Goal: Book appointment/travel/reservation

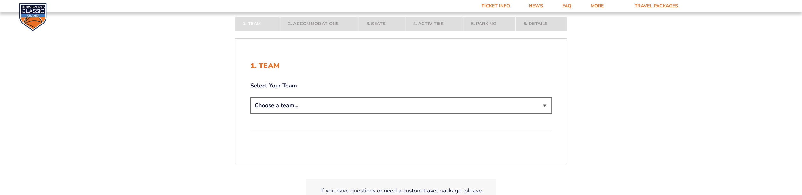
scroll to position [127, 0]
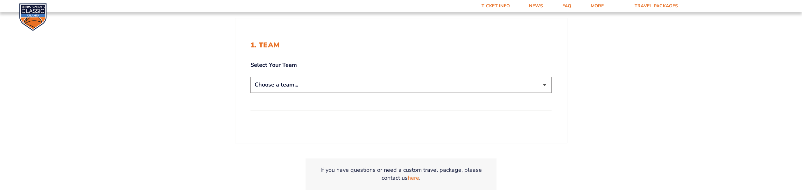
click at [298, 87] on select "Choose a team... [US_STATE] Wildcats [US_STATE] State Buckeyes [US_STATE] Tar H…" at bounding box center [400, 85] width 301 height 16
select select "12956"
click at [250, 77] on select "Choose a team... [US_STATE] Wildcats [US_STATE] State Buckeyes [US_STATE] Tar H…" at bounding box center [400, 85] width 301 height 16
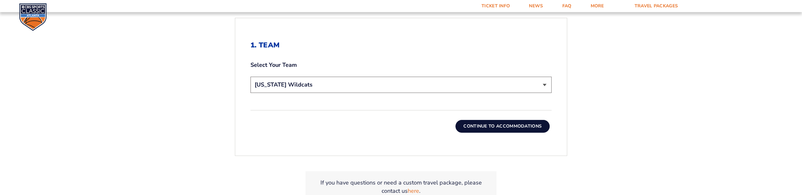
click at [492, 128] on button "Continue To Accommodations" at bounding box center [502, 126] width 94 height 13
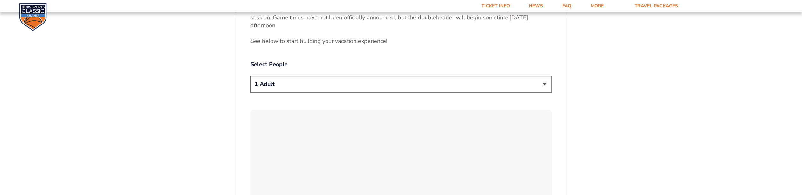
scroll to position [314, 0]
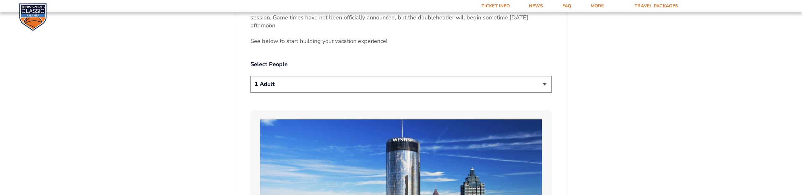
click at [353, 76] on select "1 Adult 2 Adults 3 Adults 4 Adults 2 Adults + 1 Child 2 Adults + 2 Children 2 A…" at bounding box center [400, 84] width 301 height 16
select select "2 Adults"
click at [250, 76] on select "1 Adult 2 Adults 3 Adults 4 Adults 2 Adults + 1 Child 2 Adults + 2 Children 2 A…" at bounding box center [400, 84] width 301 height 16
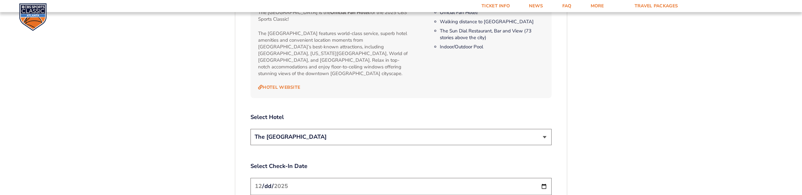
scroll to position [696, 0]
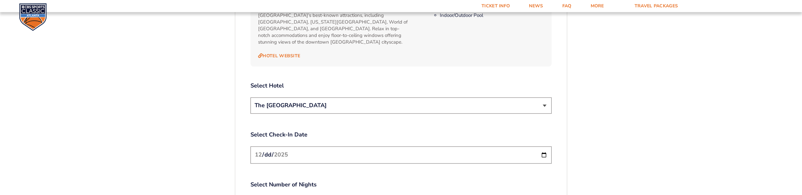
click at [307, 97] on select "The [GEOGRAPHIC_DATA]" at bounding box center [400, 105] width 301 height 16
click at [313, 97] on select "The [GEOGRAPHIC_DATA]" at bounding box center [400, 105] width 301 height 16
click at [395, 97] on select "The [GEOGRAPHIC_DATA]" at bounding box center [400, 105] width 301 height 16
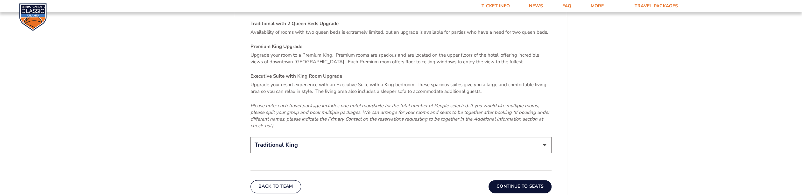
scroll to position [983, 0]
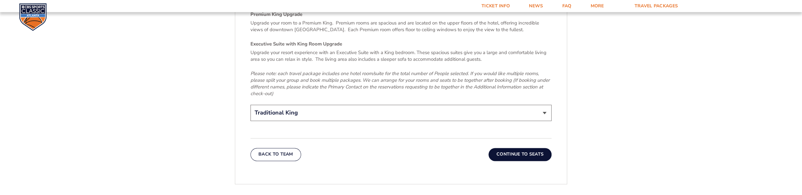
click at [331, 105] on select "Traditional King Traditional with 2 Queen Beds Upgrade (+$45 per night) Premium…" at bounding box center [400, 113] width 301 height 16
click at [250, 105] on select "Traditional King Traditional with 2 Queen Beds Upgrade (+$45 per night) Premium…" at bounding box center [400, 113] width 301 height 16
click at [378, 138] on div "Back To Team Continue To Seats" at bounding box center [400, 149] width 301 height 23
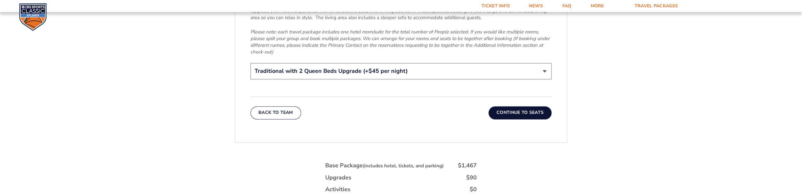
scroll to position [1015, 0]
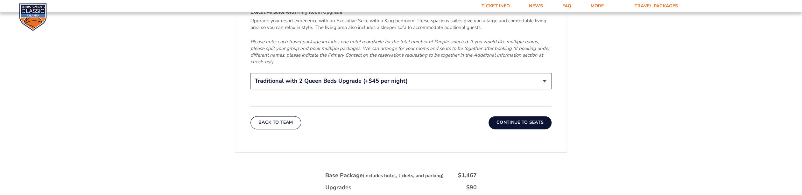
drag, startPoint x: 368, startPoint y: 57, endPoint x: 368, endPoint y: 64, distance: 7.3
click at [368, 73] on select "Traditional King Traditional with 2 Queen Beds Upgrade (+$45 per night) Premium…" at bounding box center [400, 81] width 301 height 16
select select "Traditional King"
click at [250, 73] on select "Traditional King Traditional with 2 Queen Beds Upgrade (+$45 per night) Premium…" at bounding box center [400, 81] width 301 height 16
click at [389, 106] on div "Back To Team Continue To Seats" at bounding box center [400, 117] width 301 height 23
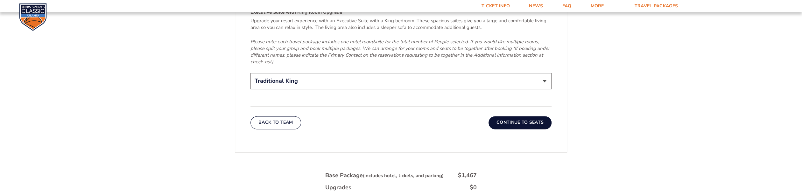
click at [520, 116] on button "Continue To Seats" at bounding box center [519, 122] width 63 height 13
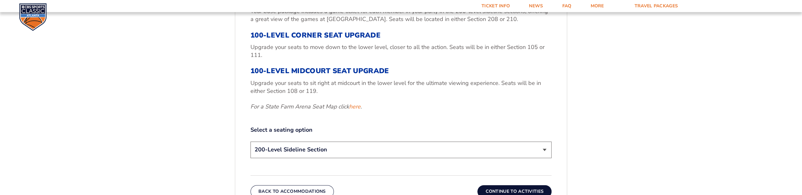
scroll to position [251, 0]
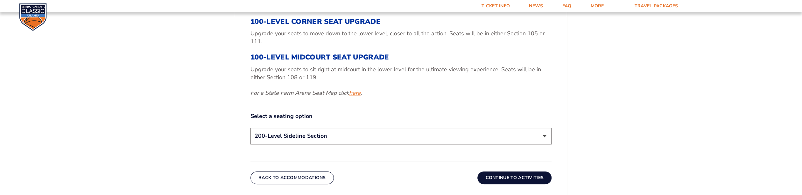
click at [354, 93] on link "here" at bounding box center [354, 93] width 11 height 8
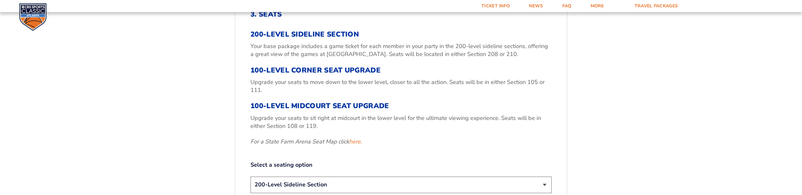
scroll to position [283, 0]
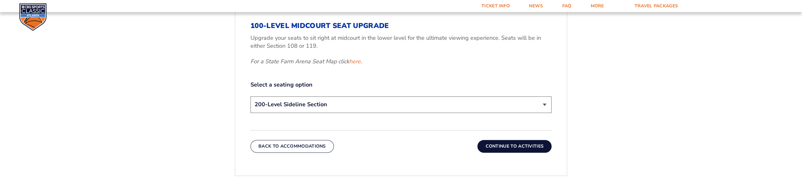
click at [291, 99] on select "200-Level Sideline Section 100-Level Corner Seat Upgrade (+$120 per person) 100…" at bounding box center [400, 104] width 301 height 16
click at [329, 91] on div "Select a seating option 200-Level Sideline Section 100-Level Corner Seat Upgrad…" at bounding box center [400, 98] width 301 height 34
click at [489, 144] on button "Continue To Activities" at bounding box center [514, 146] width 74 height 13
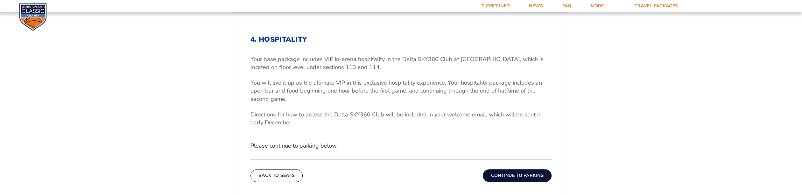
scroll to position [187, 0]
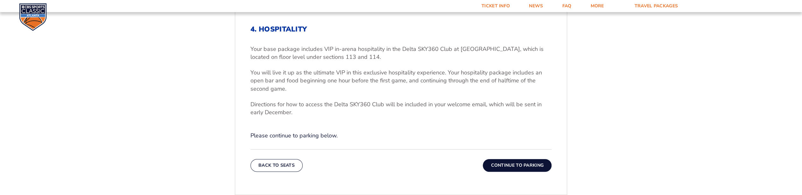
click at [532, 164] on button "Continue To Parking" at bounding box center [517, 165] width 69 height 13
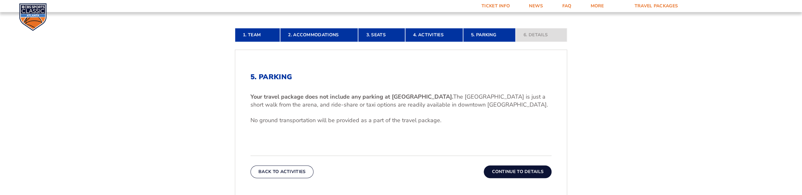
scroll to position [155, 0]
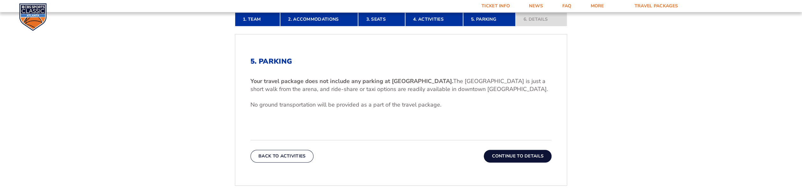
click at [498, 154] on button "Continue To Details" at bounding box center [518, 156] width 68 height 13
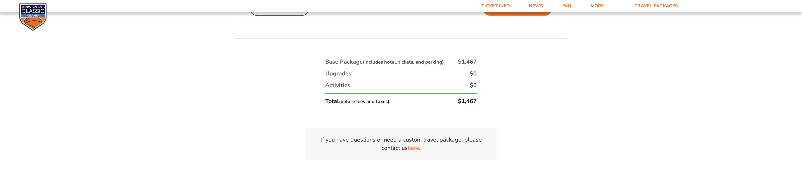
scroll to position [283, 0]
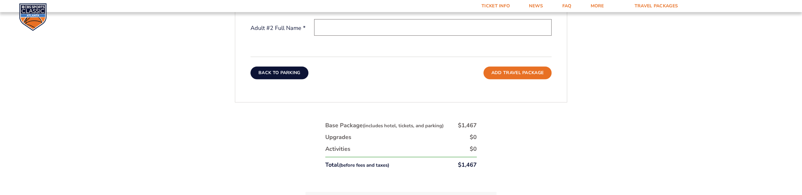
click at [269, 75] on button "Back To Parking" at bounding box center [279, 72] width 58 height 13
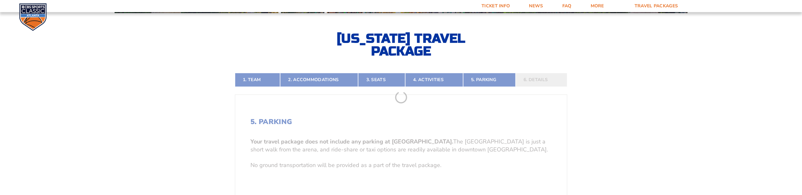
scroll to position [92, 0]
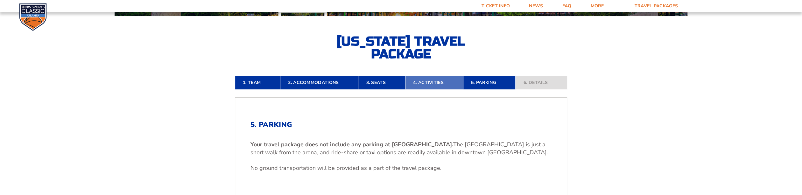
click at [441, 84] on link "4. Activities" at bounding box center [434, 83] width 58 height 14
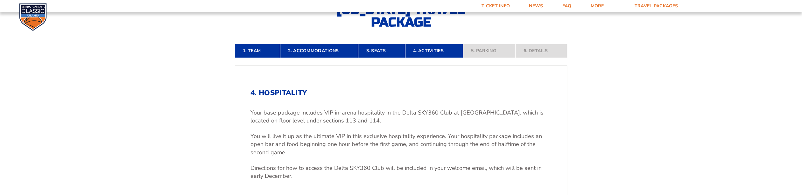
scroll to position [123, 0]
click at [531, 51] on nav "1. Team 2. Accommodations 3. Seats 4. Activities 5. Parking 6. Details" at bounding box center [401, 51] width 332 height 14
click at [502, 75] on div "4. Hospitality Your base package includes VIP in-arena hospitality in the Delta…" at bounding box center [401, 162] width 332 height 177
click at [556, 53] on nav "1. Team 2. Accommodations 3. Seats 4. Activities 5. Parking 6. Details" at bounding box center [401, 51] width 332 height 14
click at [496, 55] on nav "1. Team 2. Accommodations 3. Seats 4. Activities 5. Parking 6. Details" at bounding box center [401, 51] width 332 height 14
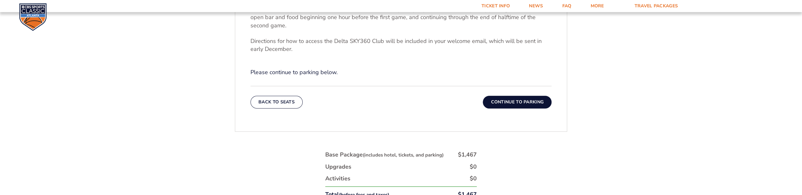
click at [492, 99] on button "Continue To Parking" at bounding box center [517, 102] width 69 height 13
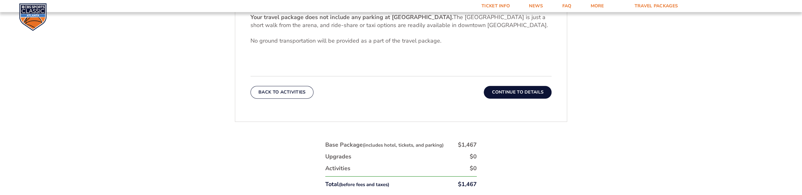
click at [514, 96] on button "Continue To Details" at bounding box center [518, 92] width 68 height 13
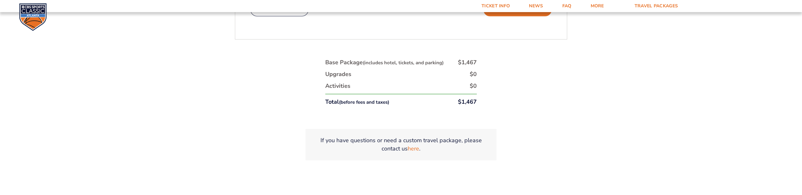
scroll to position [315, 0]
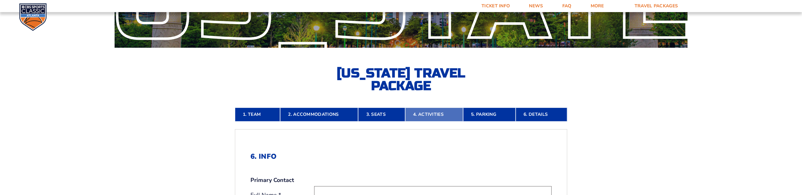
click at [451, 114] on link "4. Activities" at bounding box center [434, 115] width 58 height 14
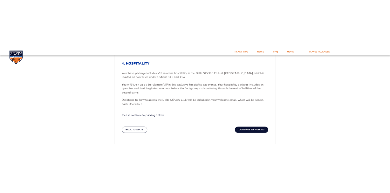
scroll to position [186, 0]
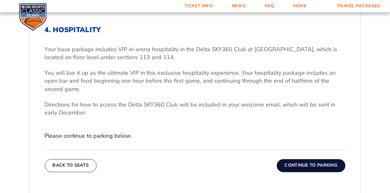
click at [20, 190] on div "1. Team 2. Accommodations 3. Seats 4. Activities 5. Parking 6. Details 1. Team …" at bounding box center [195, 155] width 363 height 381
